Goal: Task Accomplishment & Management: Manage account settings

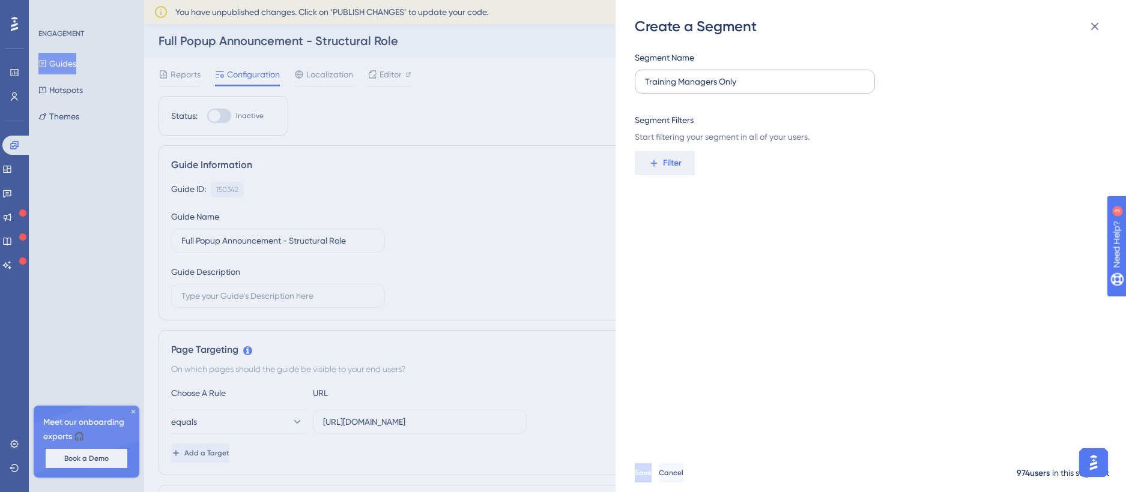
click at [753, 82] on input "Training Managers Only" at bounding box center [755, 81] width 220 height 13
drag, startPoint x: 641, startPoint y: 81, endPoint x: 747, endPoint y: 88, distance: 105.9
click at [747, 88] on label "Training Managers Only" at bounding box center [755, 82] width 240 height 24
click at [747, 88] on input "Training Managers Only" at bounding box center [755, 81] width 220 height 13
click at [746, 84] on input "Training Managers Only" at bounding box center [755, 81] width 220 height 13
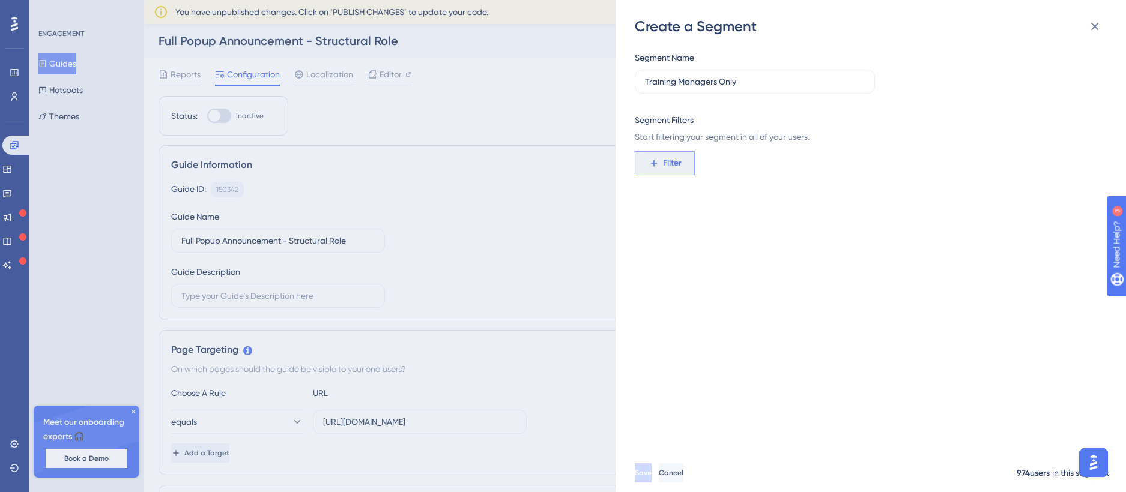
click at [677, 165] on span "Filter" at bounding box center [672, 163] width 19 height 14
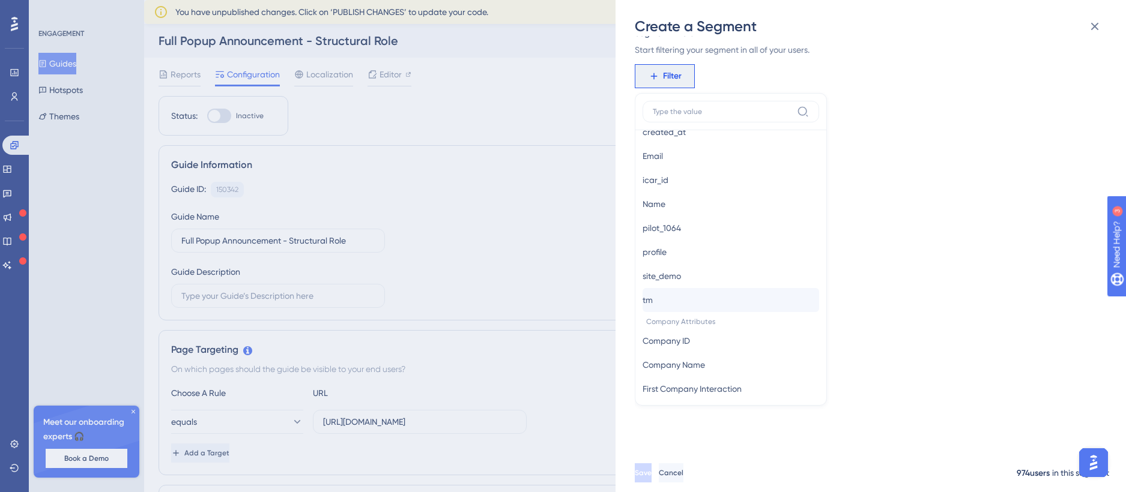
scroll to position [721, 0]
click at [653, 298] on span "tm" at bounding box center [648, 296] width 10 height 14
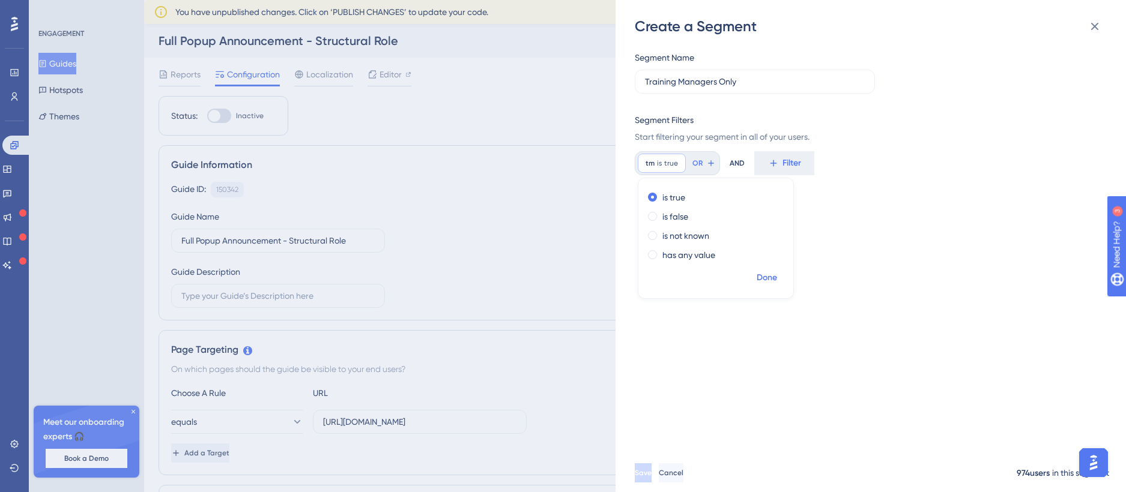
click at [779, 282] on button "Done" at bounding box center [767, 278] width 34 height 22
click at [652, 483] on button "Save" at bounding box center [643, 473] width 17 height 19
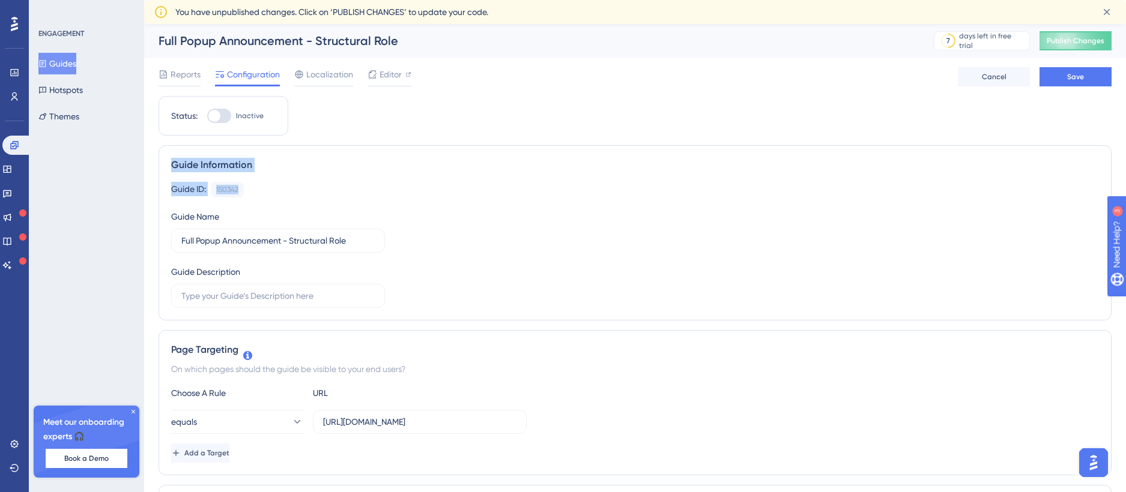
drag, startPoint x: 172, startPoint y: 165, endPoint x: 592, endPoint y: 273, distance: 434.1
click at [592, 273] on div "Guide Information Guide ID: 150342 Copy Guide Name Full Popup Announcement - St…" at bounding box center [635, 232] width 953 height 175
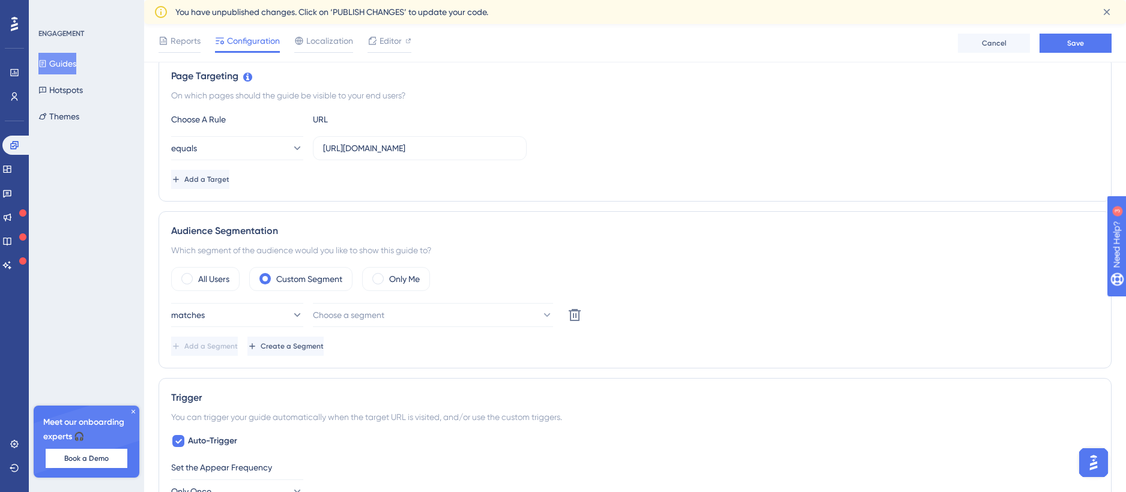
scroll to position [300, 0]
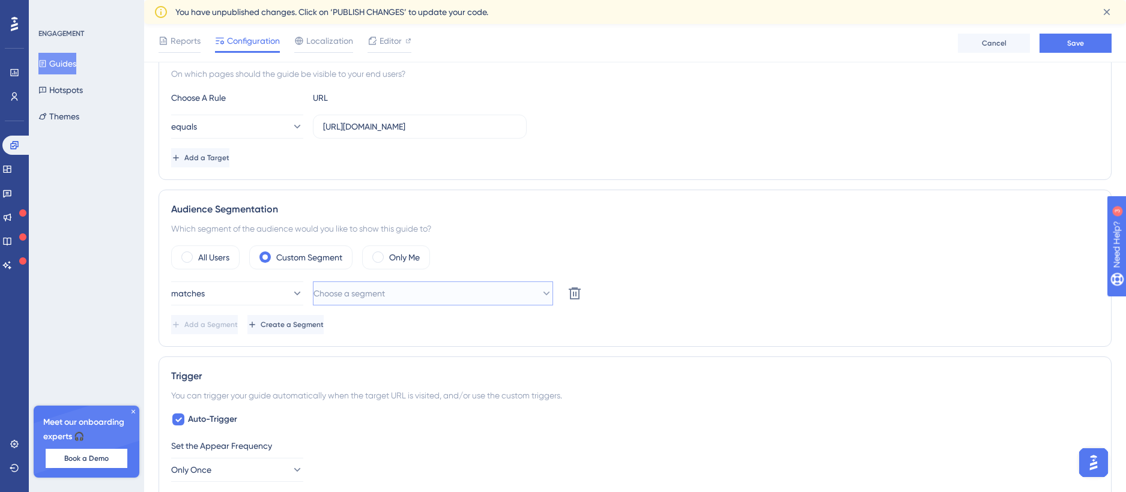
click at [518, 298] on button "Choose a segment" at bounding box center [433, 294] width 240 height 24
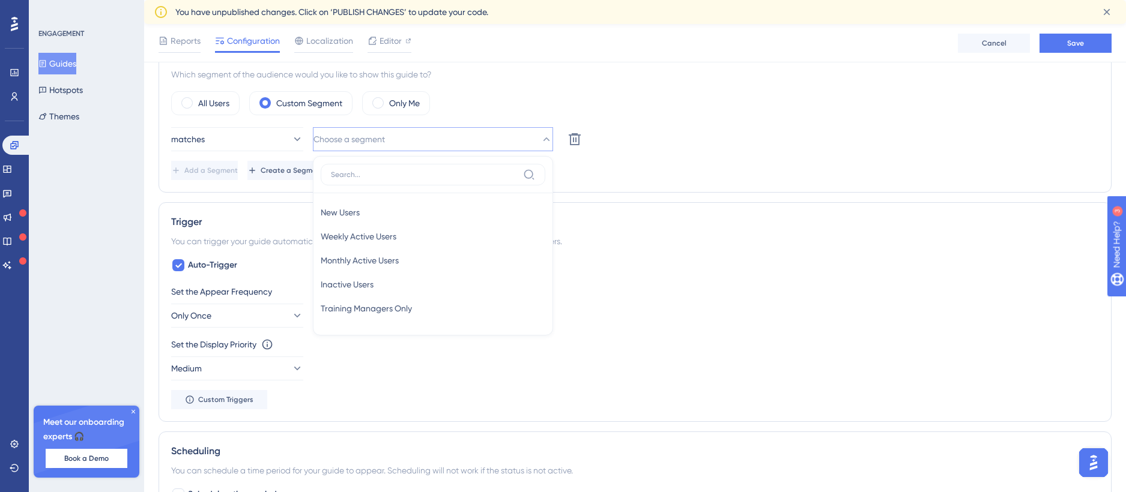
click at [665, 151] on div "matches Choose a segment New Users New Users Weekly Active Users Weekly Active …" at bounding box center [635, 153] width 928 height 53
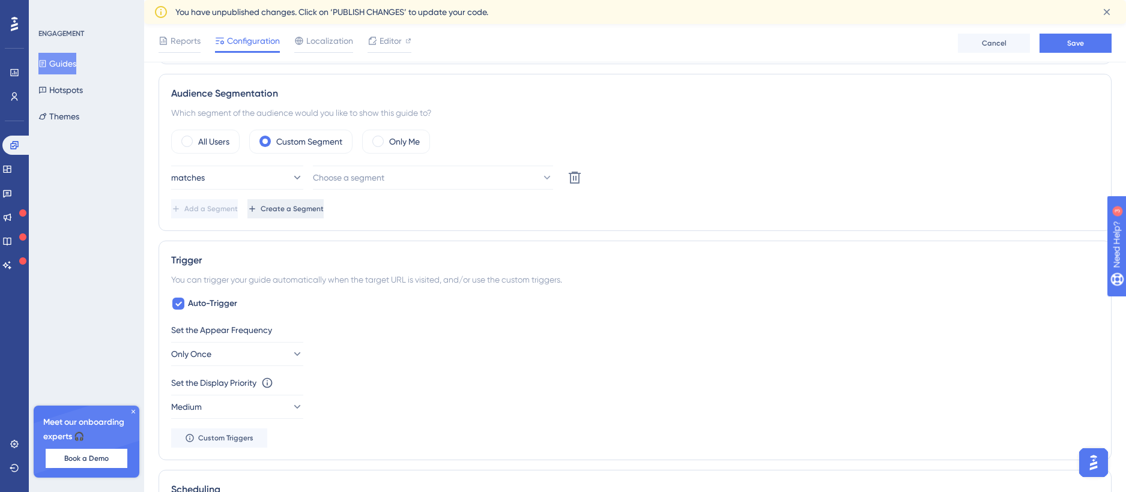
scroll to position [395, 0]
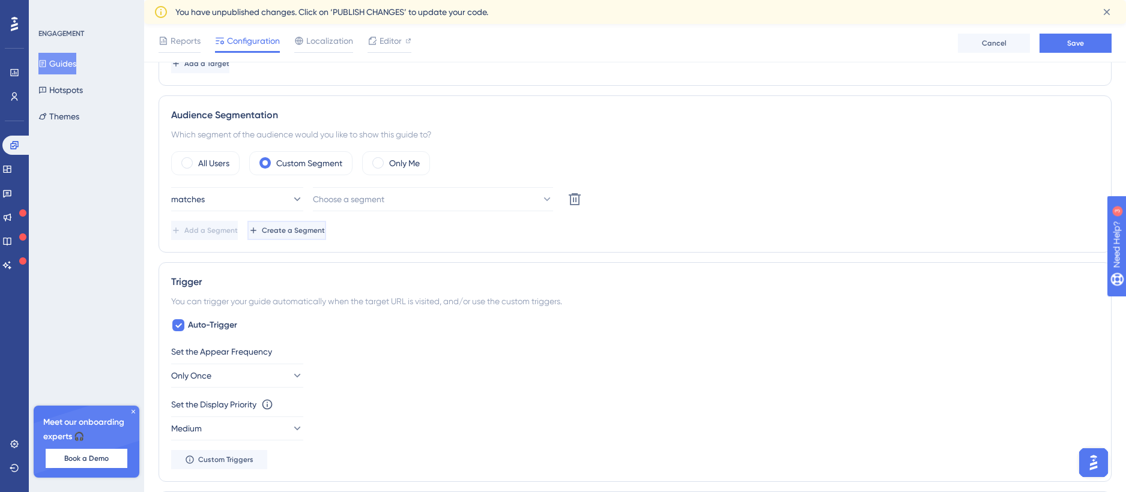
click at [325, 229] on span "Create a Segment" at bounding box center [293, 231] width 63 height 10
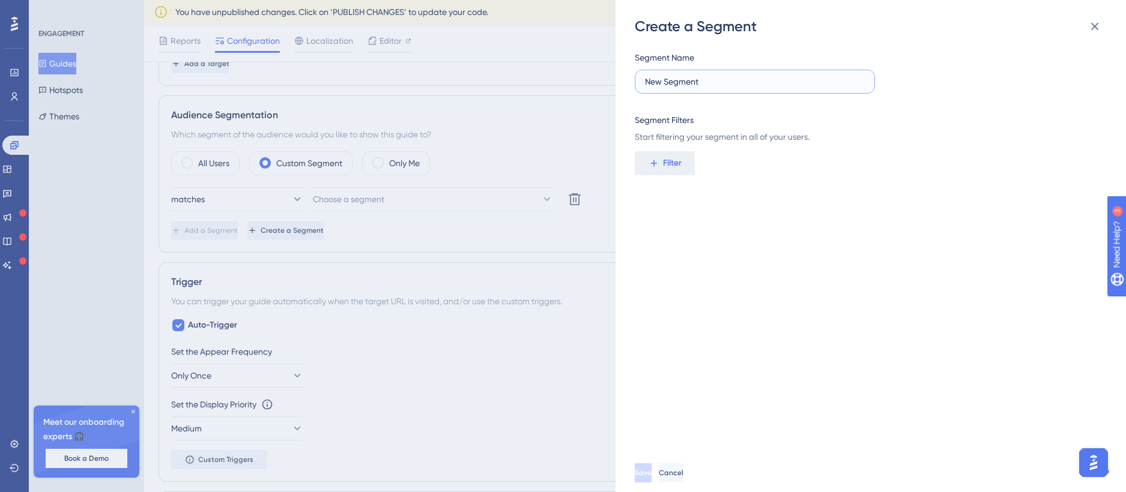
click at [680, 75] on input "New Segment" at bounding box center [755, 81] width 220 height 13
click at [685, 169] on button "Filter" at bounding box center [665, 163] width 60 height 24
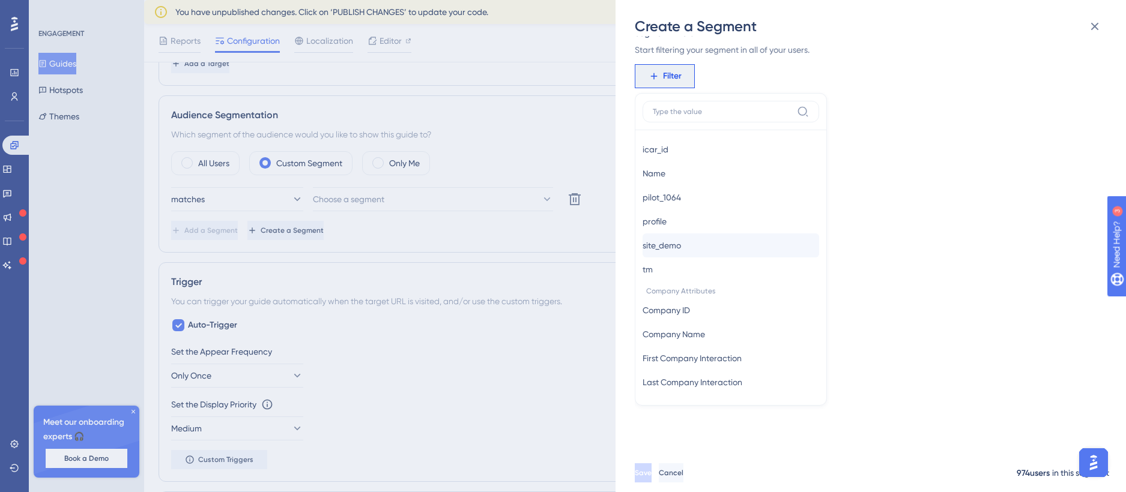
scroll to position [751, 0]
click at [681, 196] on span "pilot_1064" at bounding box center [662, 194] width 38 height 14
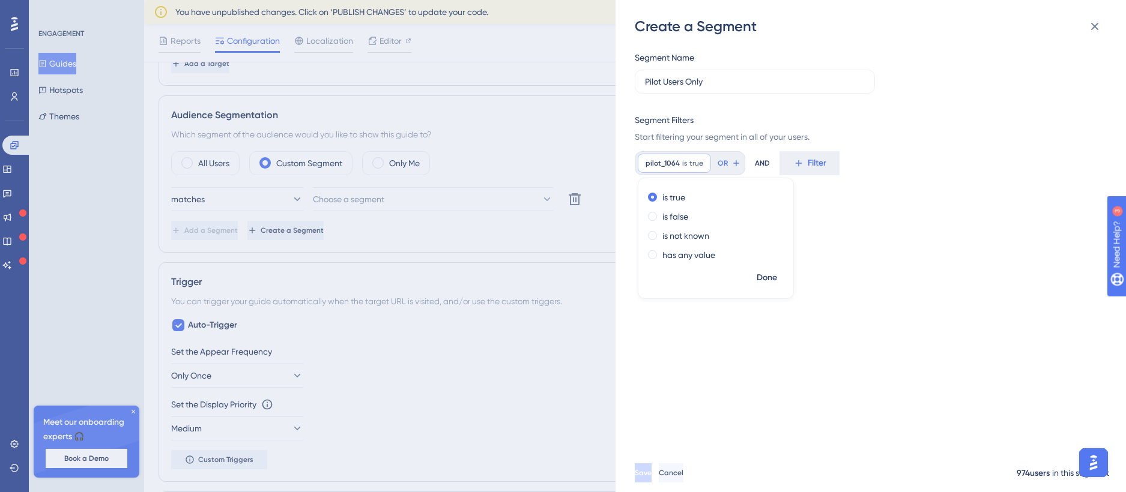
scroll to position [0, 0]
click at [772, 275] on span "Done" at bounding box center [767, 278] width 20 height 14
click at [644, 85] on label "Pilot Users Only" at bounding box center [755, 82] width 240 height 24
click at [645, 85] on input "Pilot Users Only" at bounding box center [755, 81] width 220 height 13
click at [645, 80] on input "Pilot Users Only" at bounding box center [755, 81] width 220 height 13
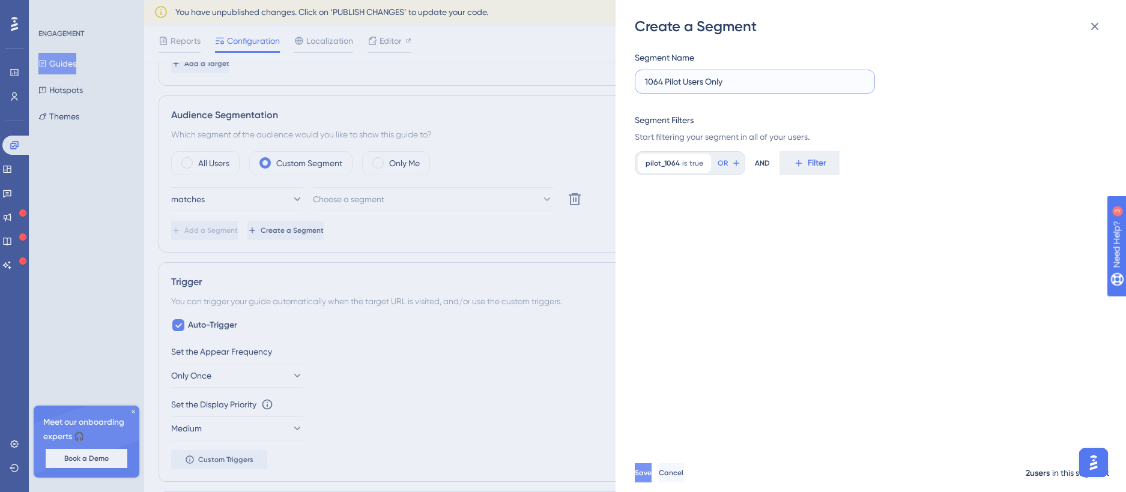
type input "1064 Pilot Users Only"
click at [653, 478] on span "Save" at bounding box center [644, 473] width 17 height 10
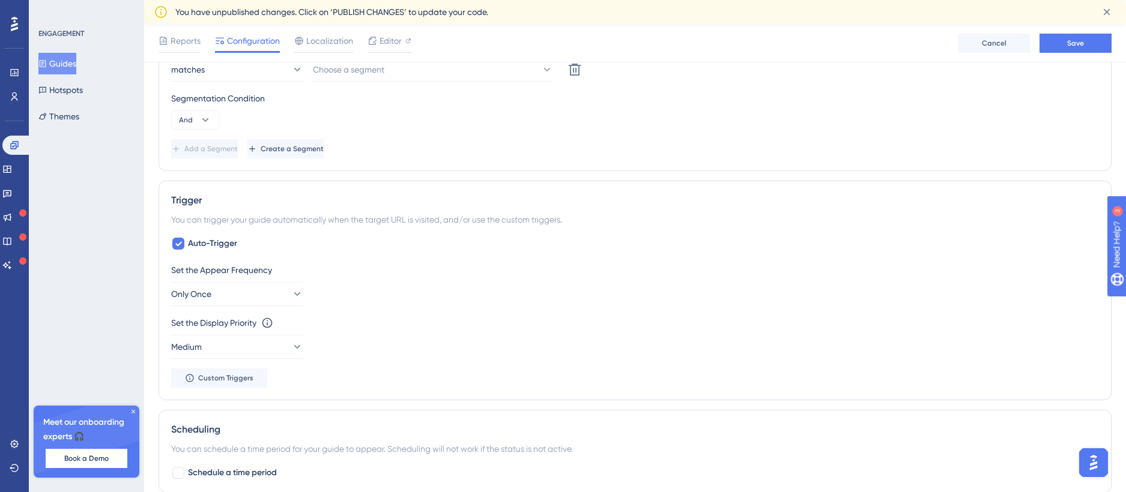
scroll to position [515, 0]
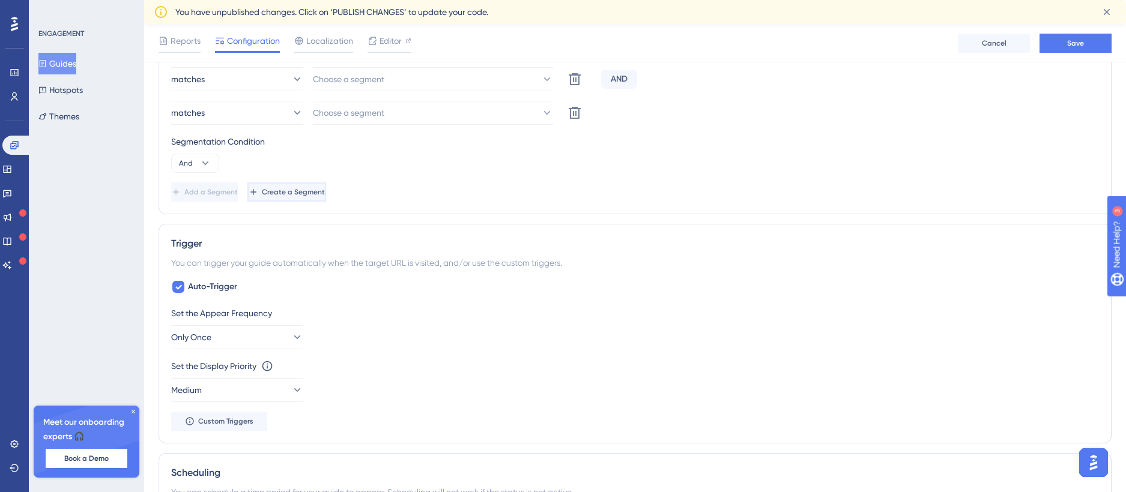
click at [258, 193] on icon at bounding box center [254, 192] width 10 height 10
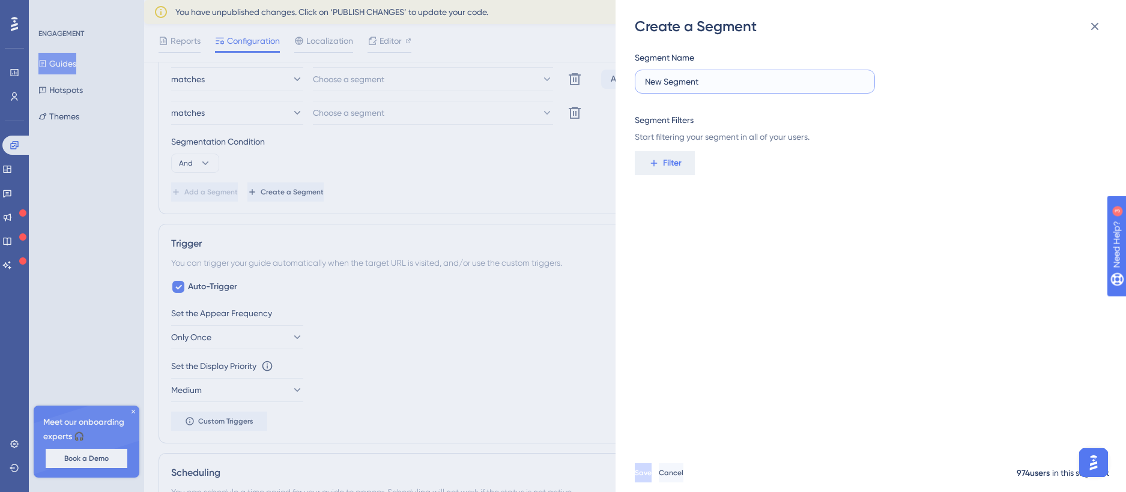
click at [799, 79] on input "New Segment" at bounding box center [755, 81] width 220 height 13
click at [680, 161] on span "Filter" at bounding box center [672, 163] width 19 height 14
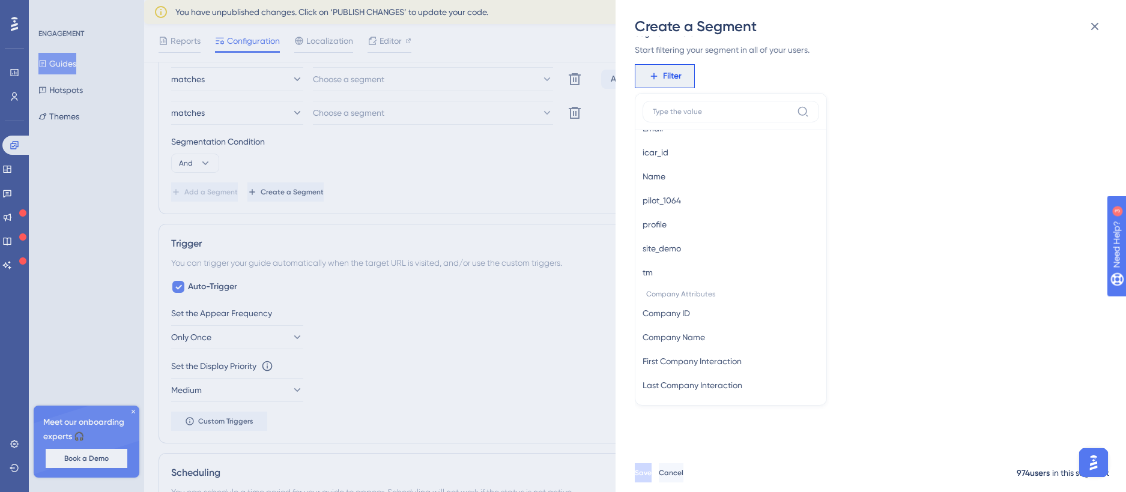
scroll to position [751, 0]
click at [544, 219] on div "Create a Segment Segment Name New Segment Segment Filters Start filtering your …" at bounding box center [563, 246] width 1126 height 492
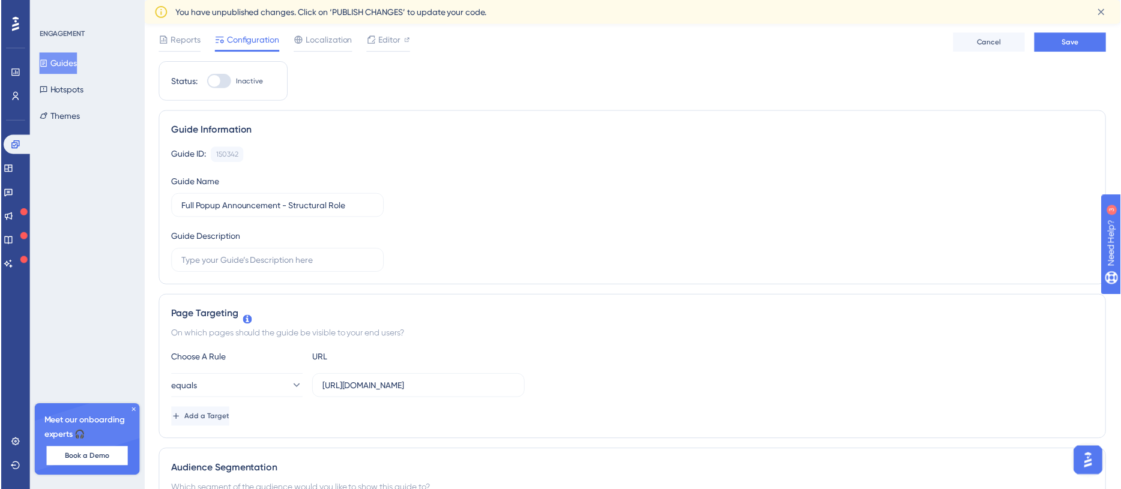
scroll to position [0, 0]
